Goal: Task Accomplishment & Management: Complete application form

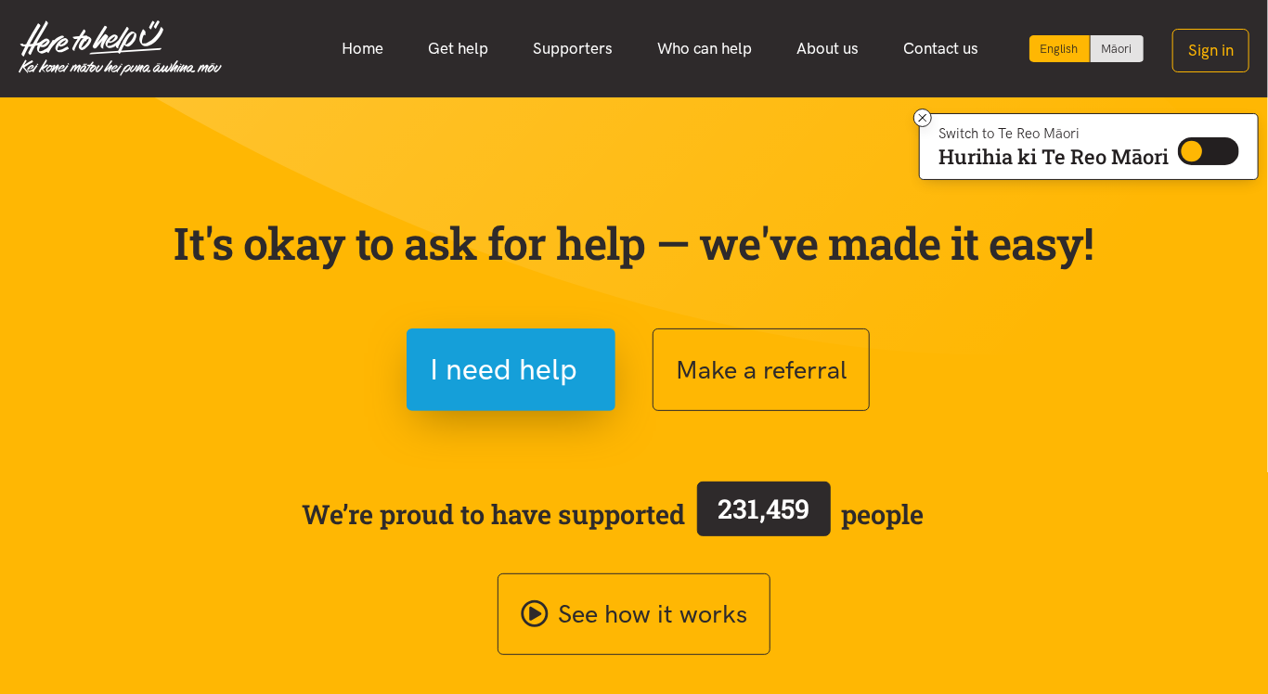
drag, startPoint x: 738, startPoint y: 291, endPoint x: 681, endPoint y: 275, distance: 58.8
click at [681, 275] on div "It's okay to ask for help — we've made it easy!" at bounding box center [633, 265] width 965 height 98
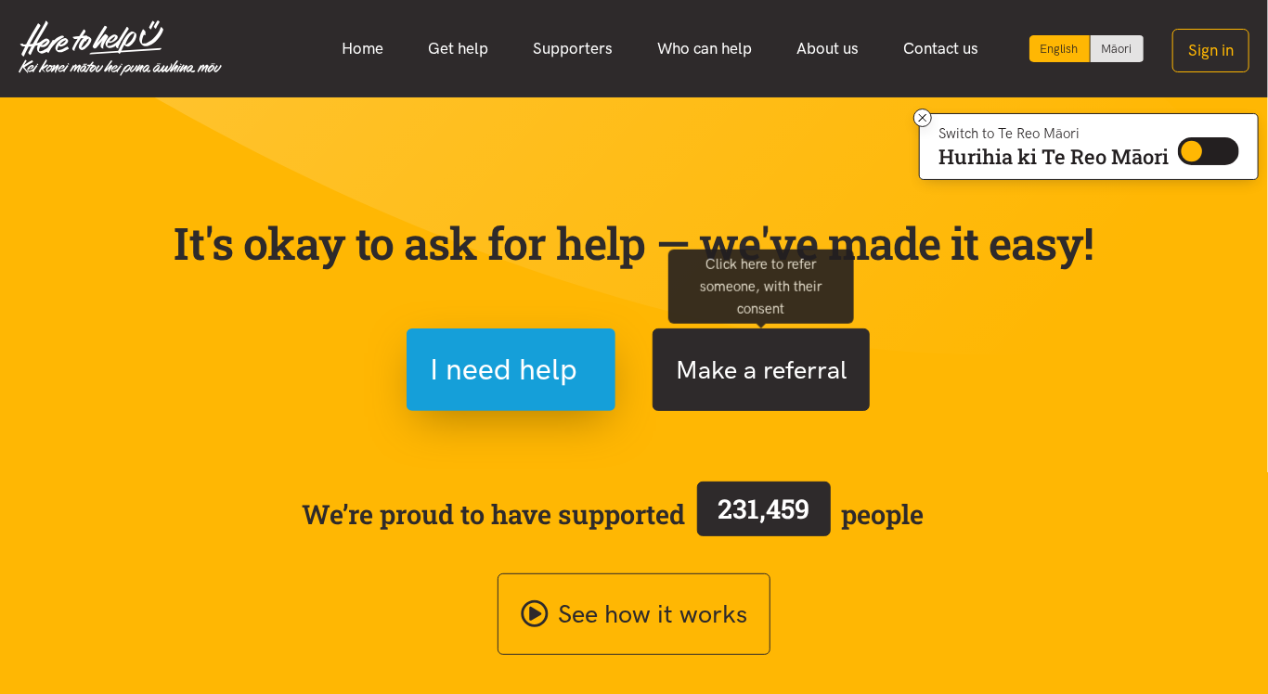
click at [779, 385] on button "Make a referral" at bounding box center [761, 370] width 217 height 83
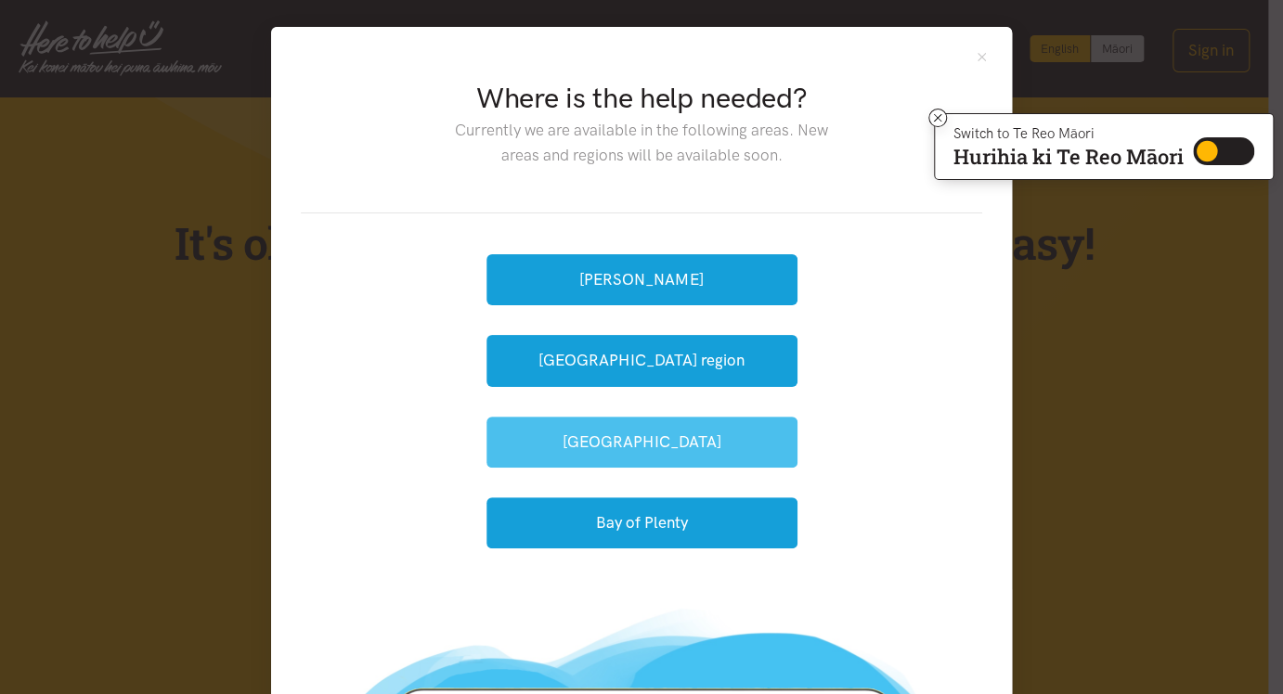
drag, startPoint x: 645, startPoint y: 462, endPoint x: 658, endPoint y: 454, distance: 15.4
click at [653, 458] on button "[GEOGRAPHIC_DATA]" at bounding box center [641, 442] width 311 height 51
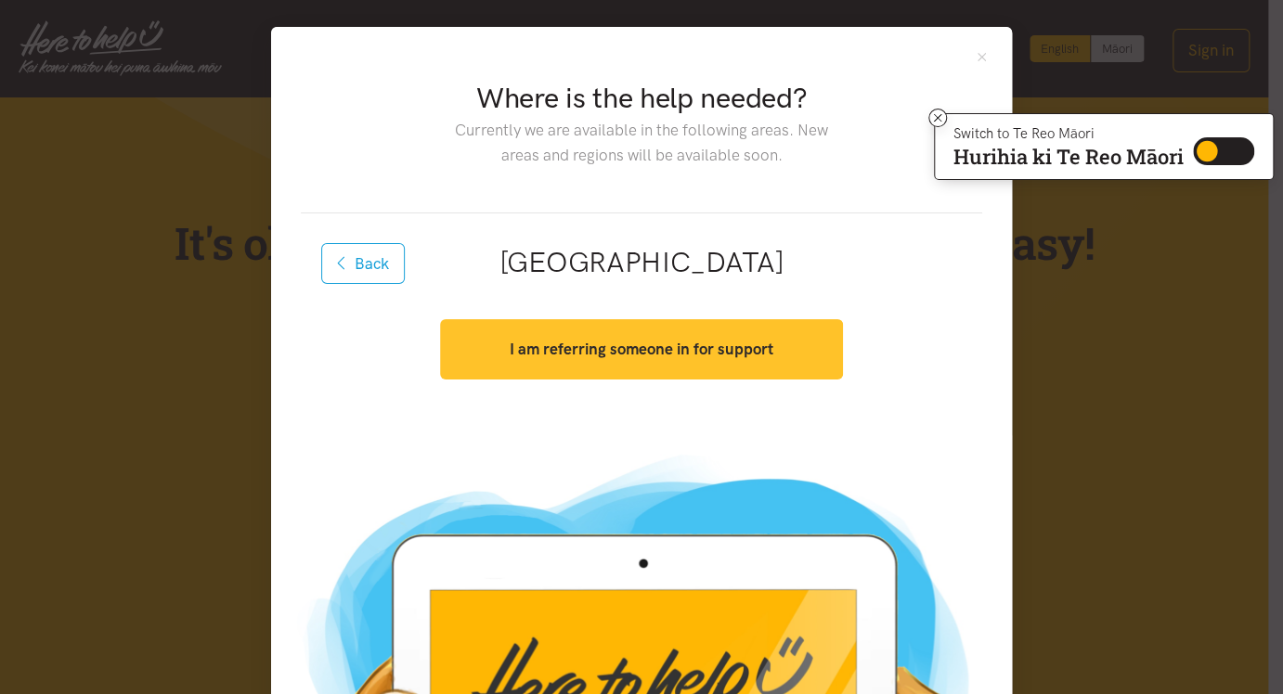
click at [744, 353] on strong "I am referring someone in for support" at bounding box center [642, 349] width 264 height 19
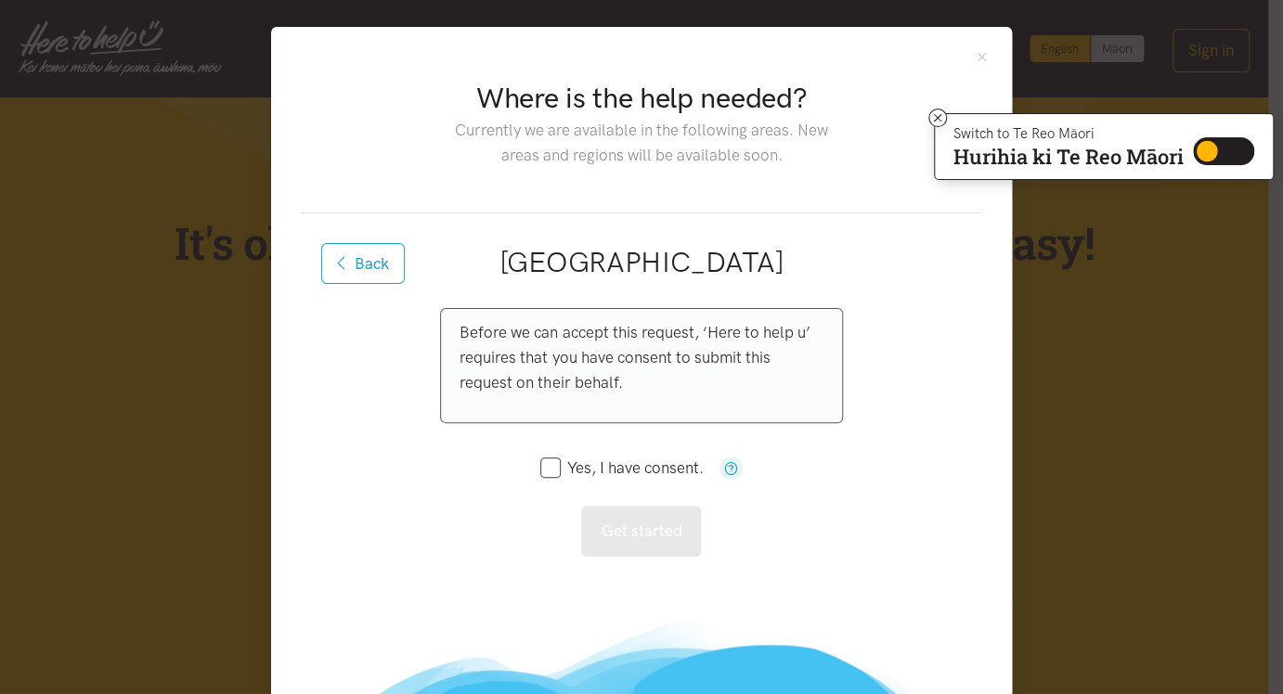
click at [549, 470] on input "Yes, I have consent." at bounding box center [621, 468] width 163 height 16
checkbox input "true"
click at [607, 534] on button "Get started" at bounding box center [641, 531] width 120 height 51
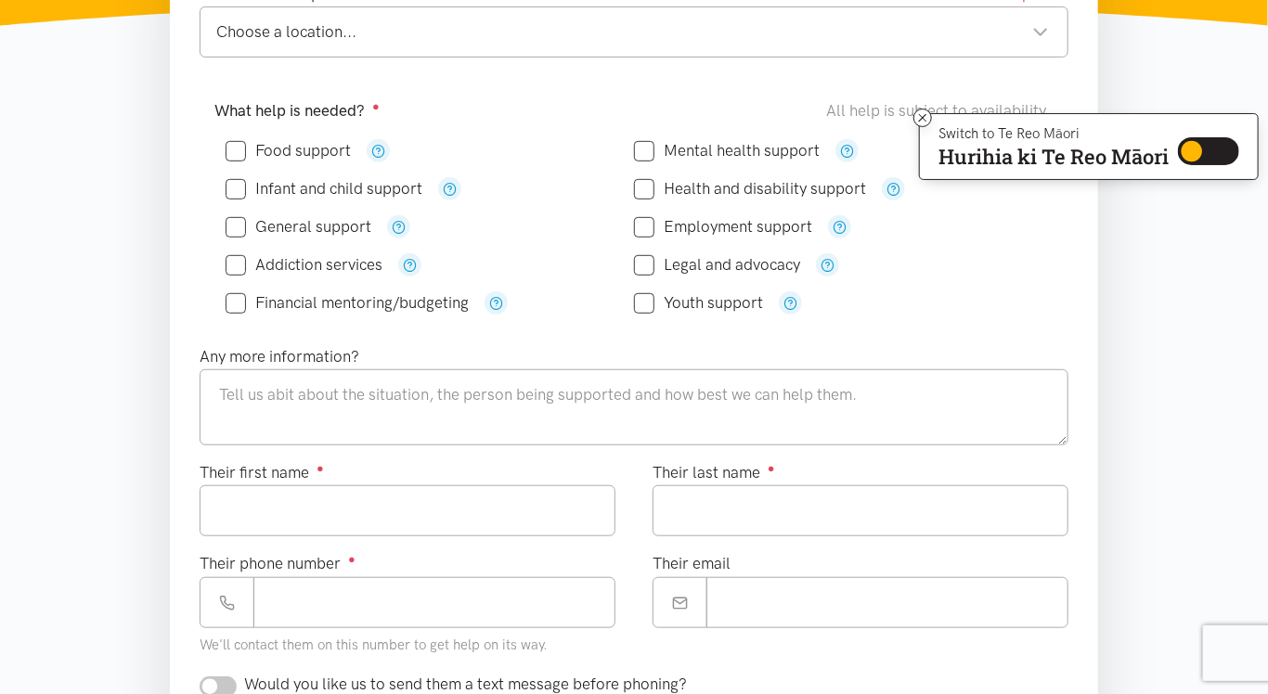
scroll to position [371, 0]
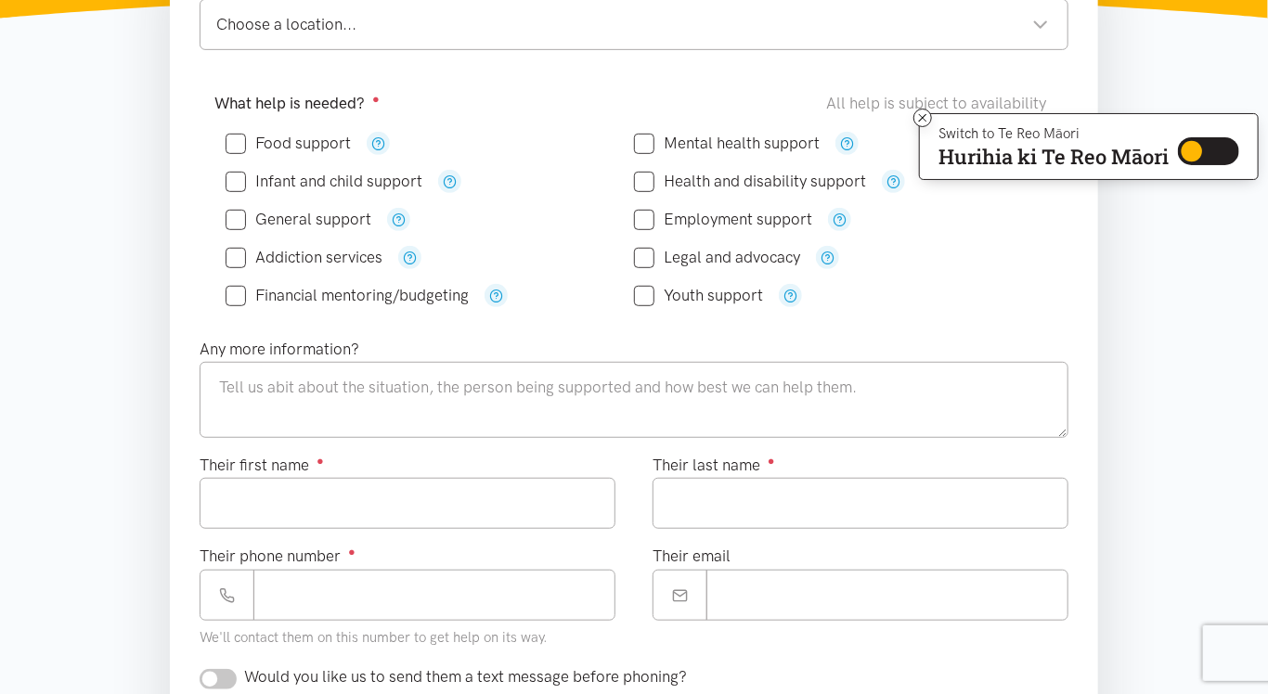
click at [1187, 412] on section "Where is the help needed? Required ● Choose a location... Choose a location... …" at bounding box center [634, 639] width 1268 height 1390
